Goal: Find specific page/section: Find specific page/section

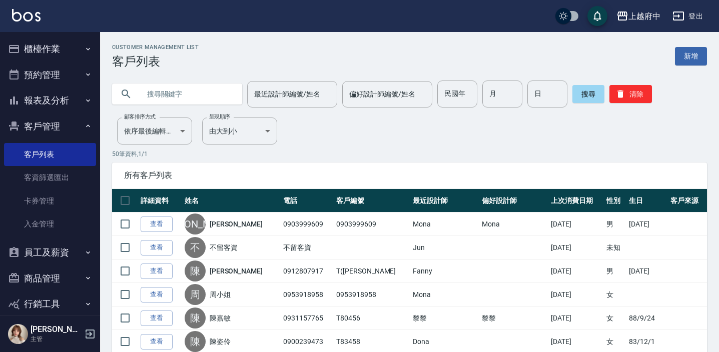
click at [163, 95] on input "text" at bounding box center [187, 94] width 94 height 27
type input "0983921056"
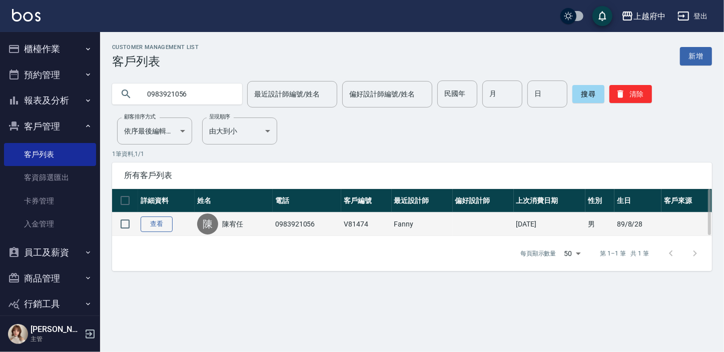
click at [155, 219] on link "查看" at bounding box center [157, 225] width 32 height 16
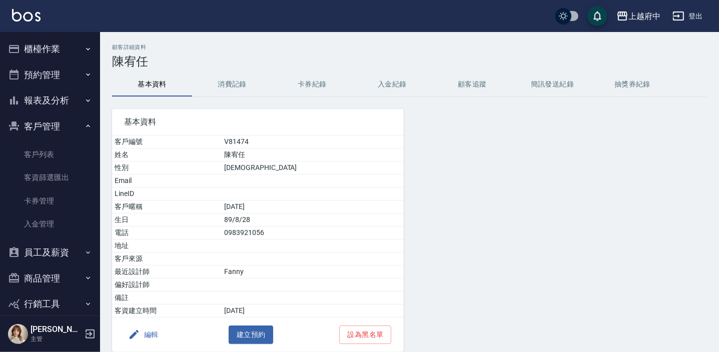
drag, startPoint x: 41, startPoint y: 148, endPoint x: 75, endPoint y: 0, distance: 151.8
click at [41, 148] on link "客戶列表" at bounding box center [50, 154] width 92 height 23
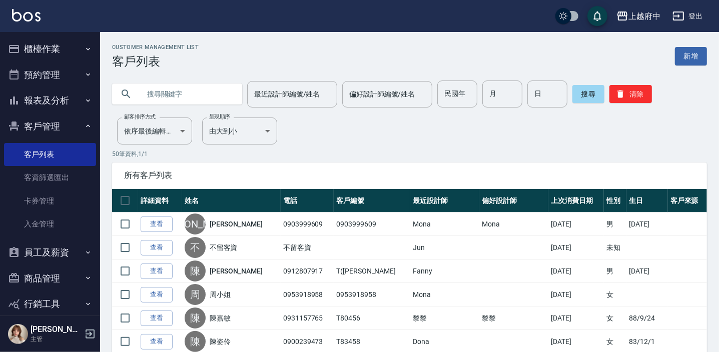
click at [160, 95] on input "text" at bounding box center [187, 94] width 94 height 27
type input "0930307325"
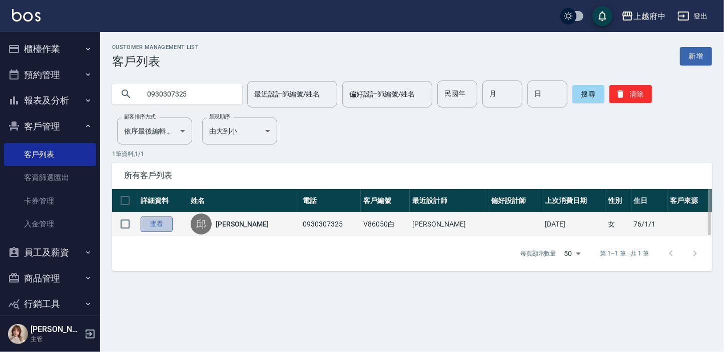
click at [166, 223] on link "查看" at bounding box center [157, 225] width 32 height 16
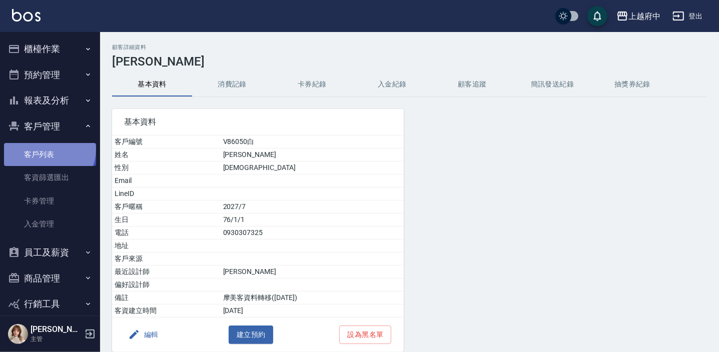
click at [48, 149] on link "客戶列表" at bounding box center [50, 154] width 92 height 23
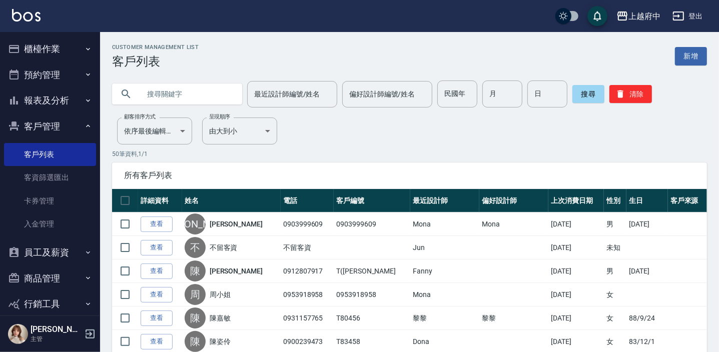
click at [178, 94] on input "text" at bounding box center [187, 94] width 94 height 27
type input "0928831332"
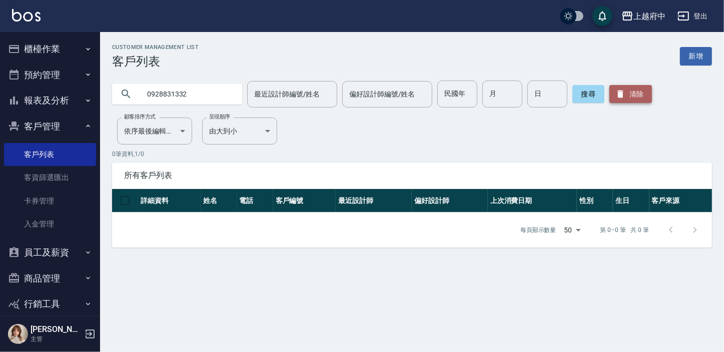
click at [626, 101] on button "清除" at bounding box center [630, 94] width 43 height 18
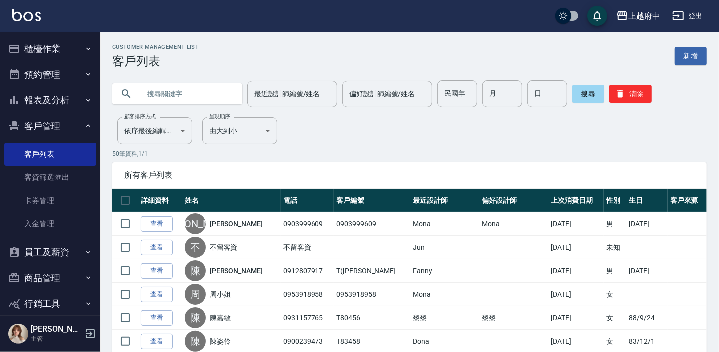
click at [180, 95] on input "text" at bounding box center [187, 94] width 94 height 27
type input "0963572212"
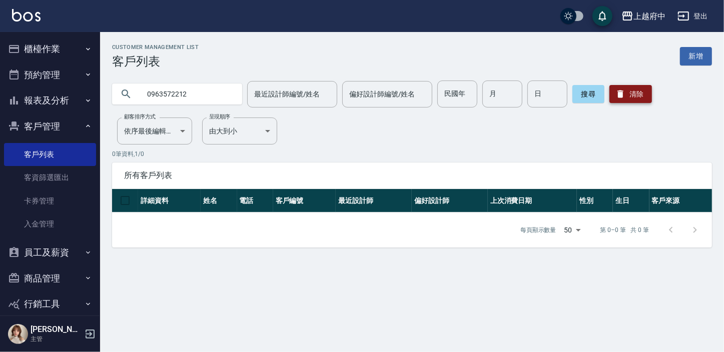
click at [642, 95] on button "清除" at bounding box center [630, 94] width 43 height 18
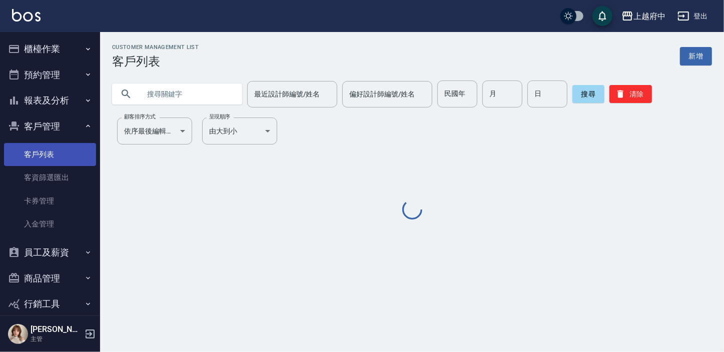
click at [49, 151] on link "客戶列表" at bounding box center [50, 154] width 92 height 23
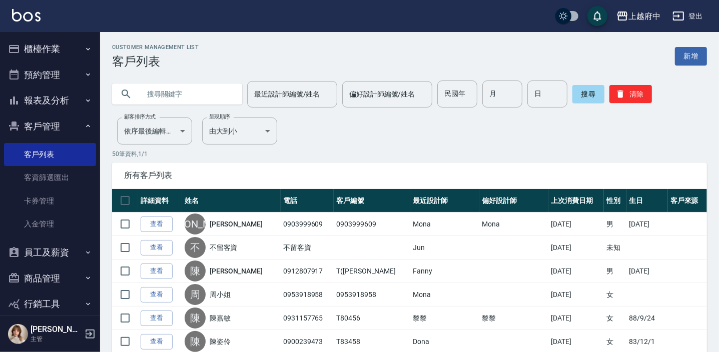
click at [165, 88] on input "text" at bounding box center [187, 94] width 94 height 27
paste input "0963572212"
type input "0963572212"
click at [585, 96] on button "搜尋" at bounding box center [588, 94] width 32 height 18
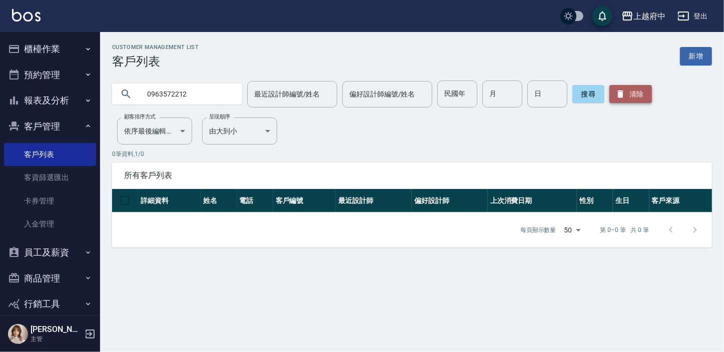
click at [629, 95] on button "清除" at bounding box center [630, 94] width 43 height 18
